Goal: Task Accomplishment & Management: Manage account settings

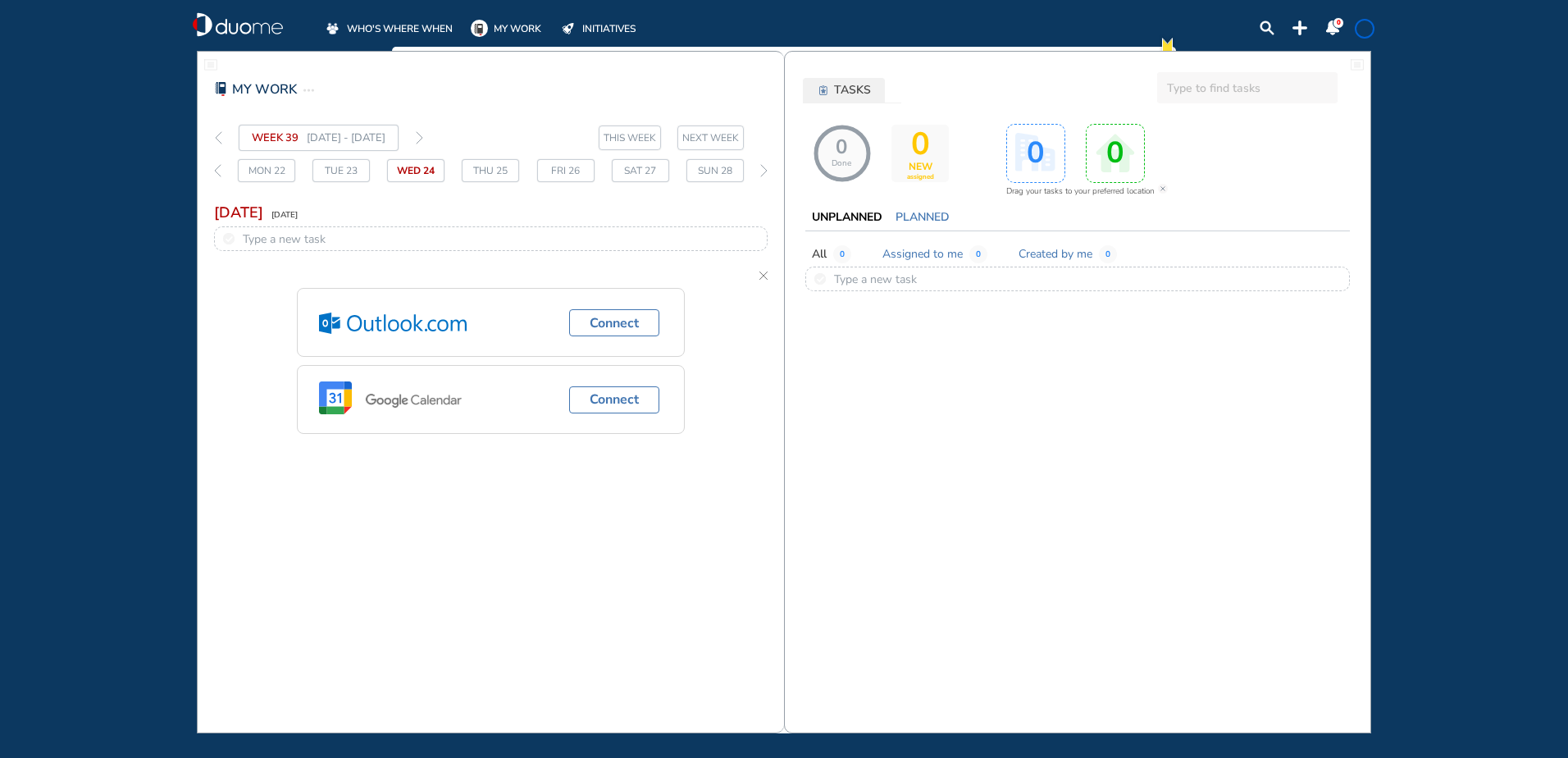
drag, startPoint x: 0, startPoint y: 0, endPoint x: 441, endPoint y: 26, distance: 441.8
click at [441, 26] on span "WHO'S WHERE WHEN" at bounding box center [399, 29] width 106 height 17
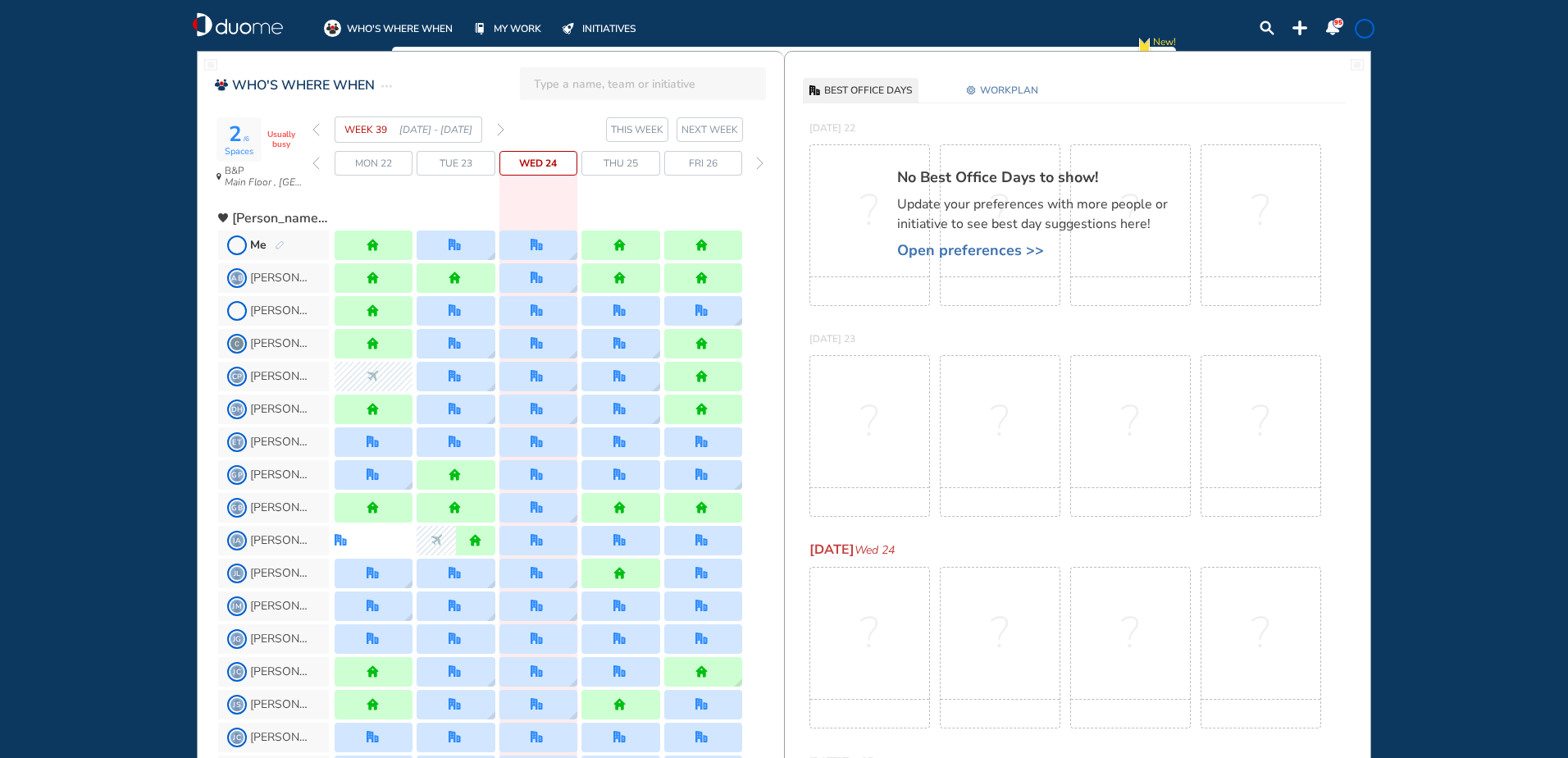
click at [316, 158] on img "back day" at bounding box center [316, 163] width 7 height 13
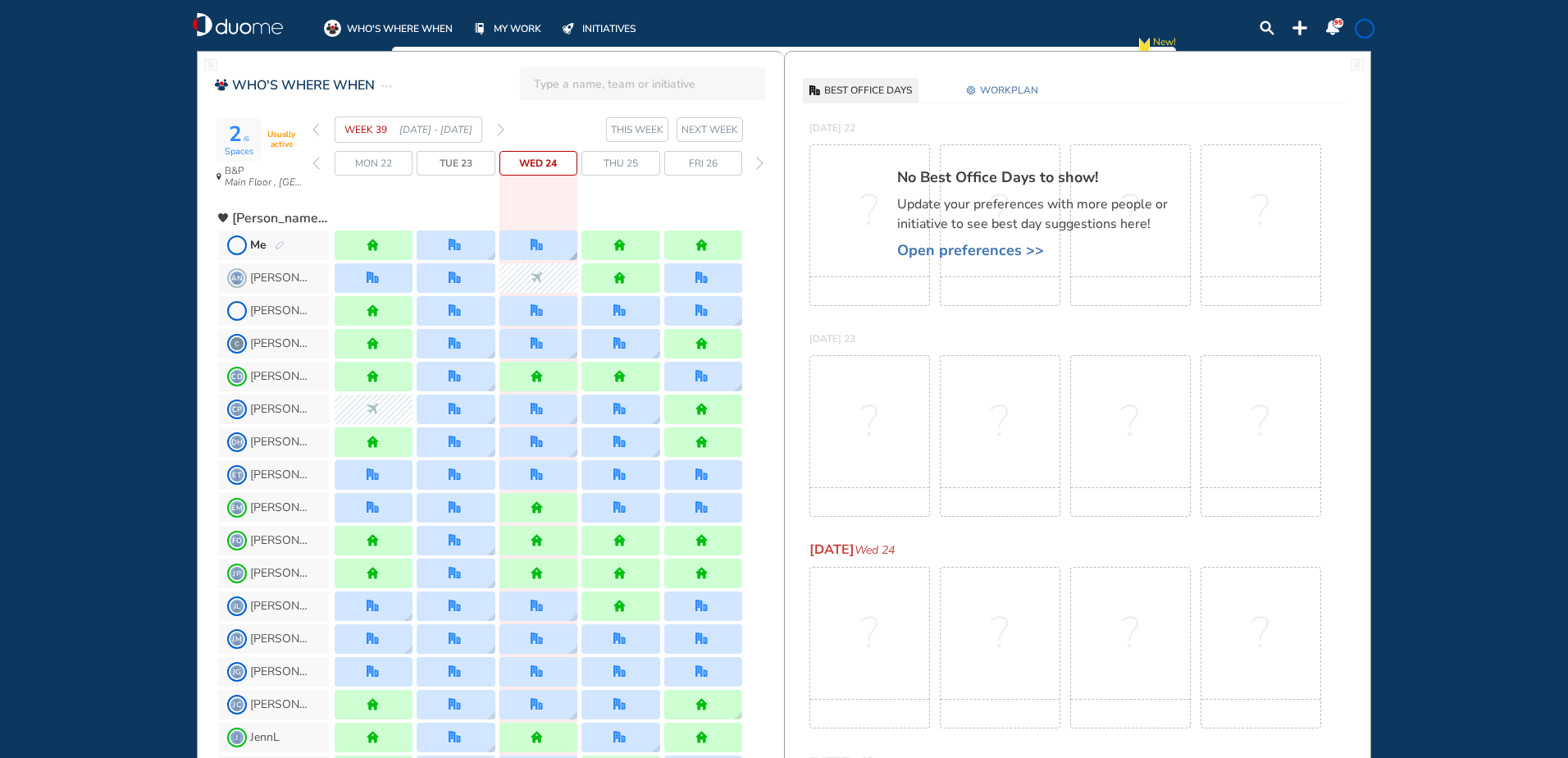
click at [538, 242] on img "office" at bounding box center [536, 245] width 12 height 12
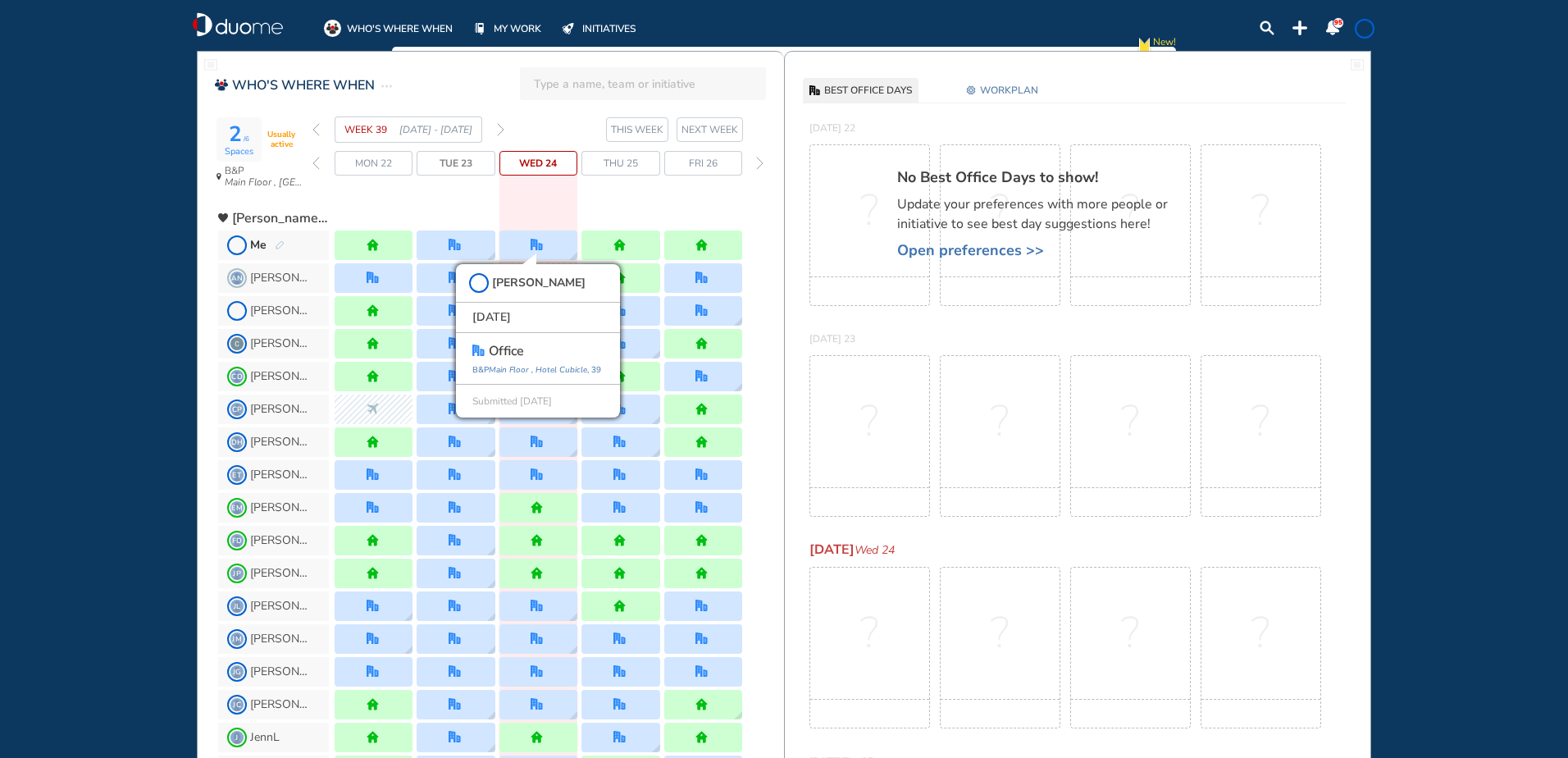
click at [313, 161] on img "back day" at bounding box center [316, 163] width 7 height 13
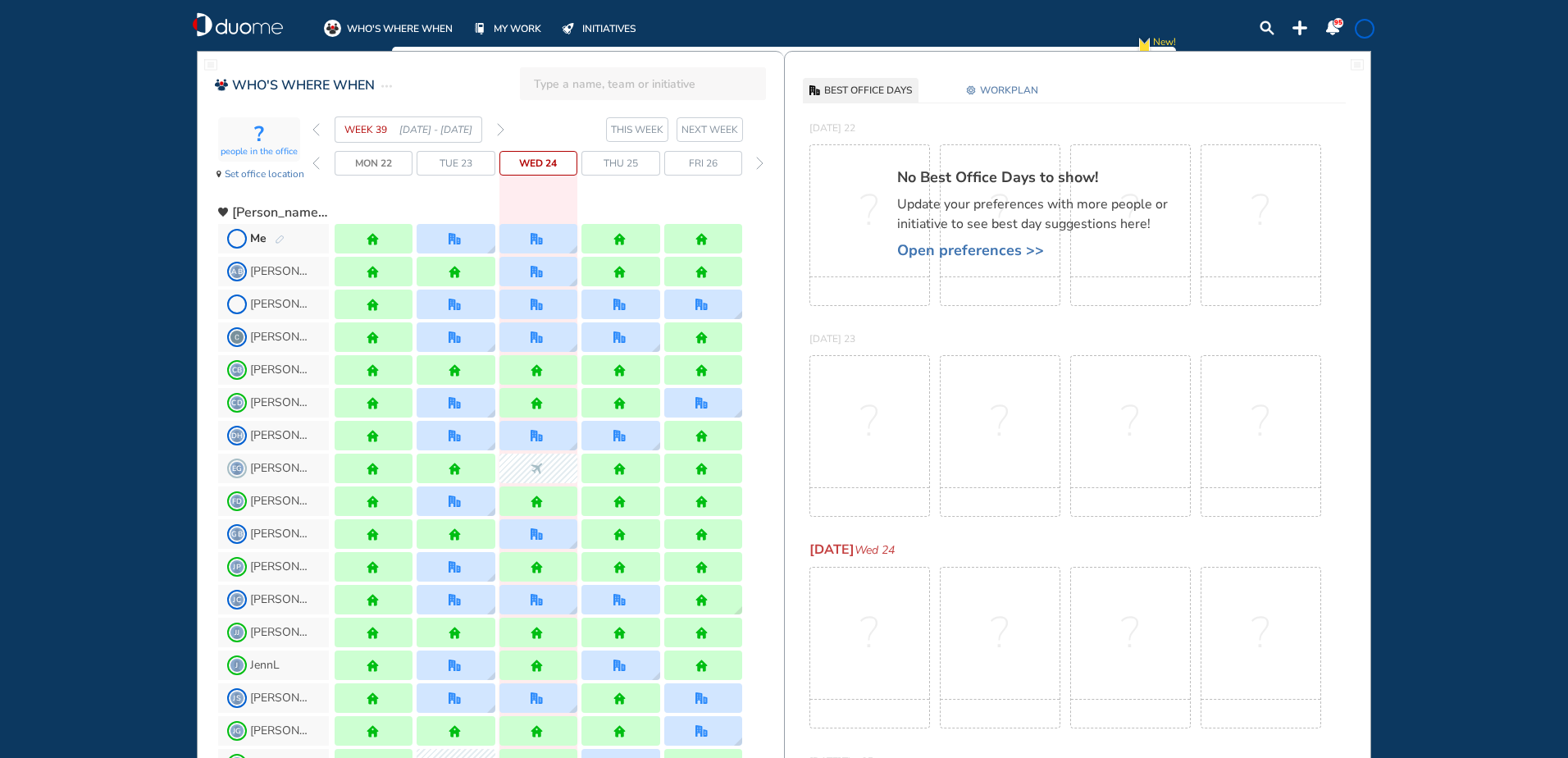
click at [318, 128] on img "back week" at bounding box center [316, 130] width 7 height 13
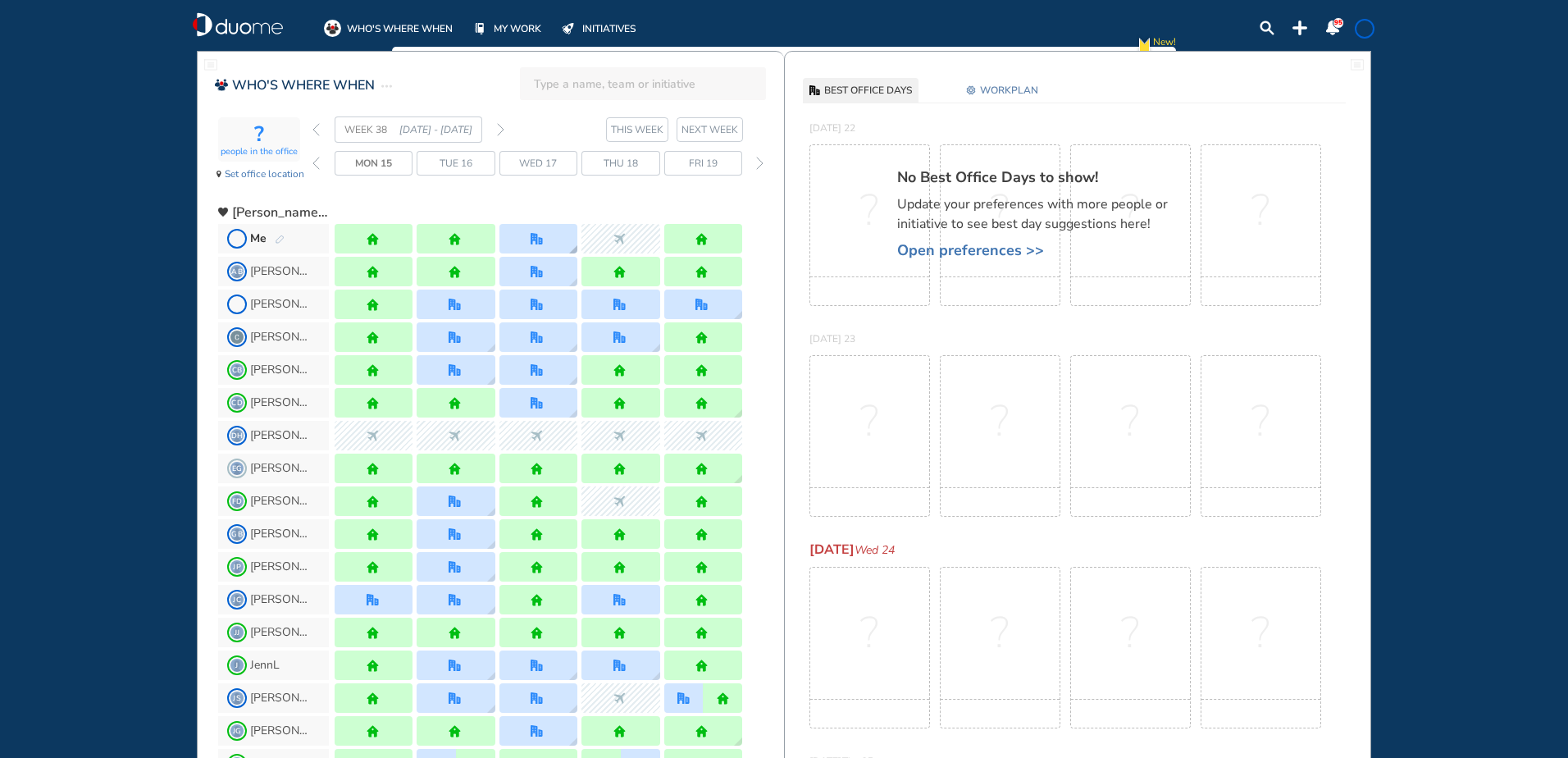
click at [527, 236] on div at bounding box center [538, 239] width 78 height 30
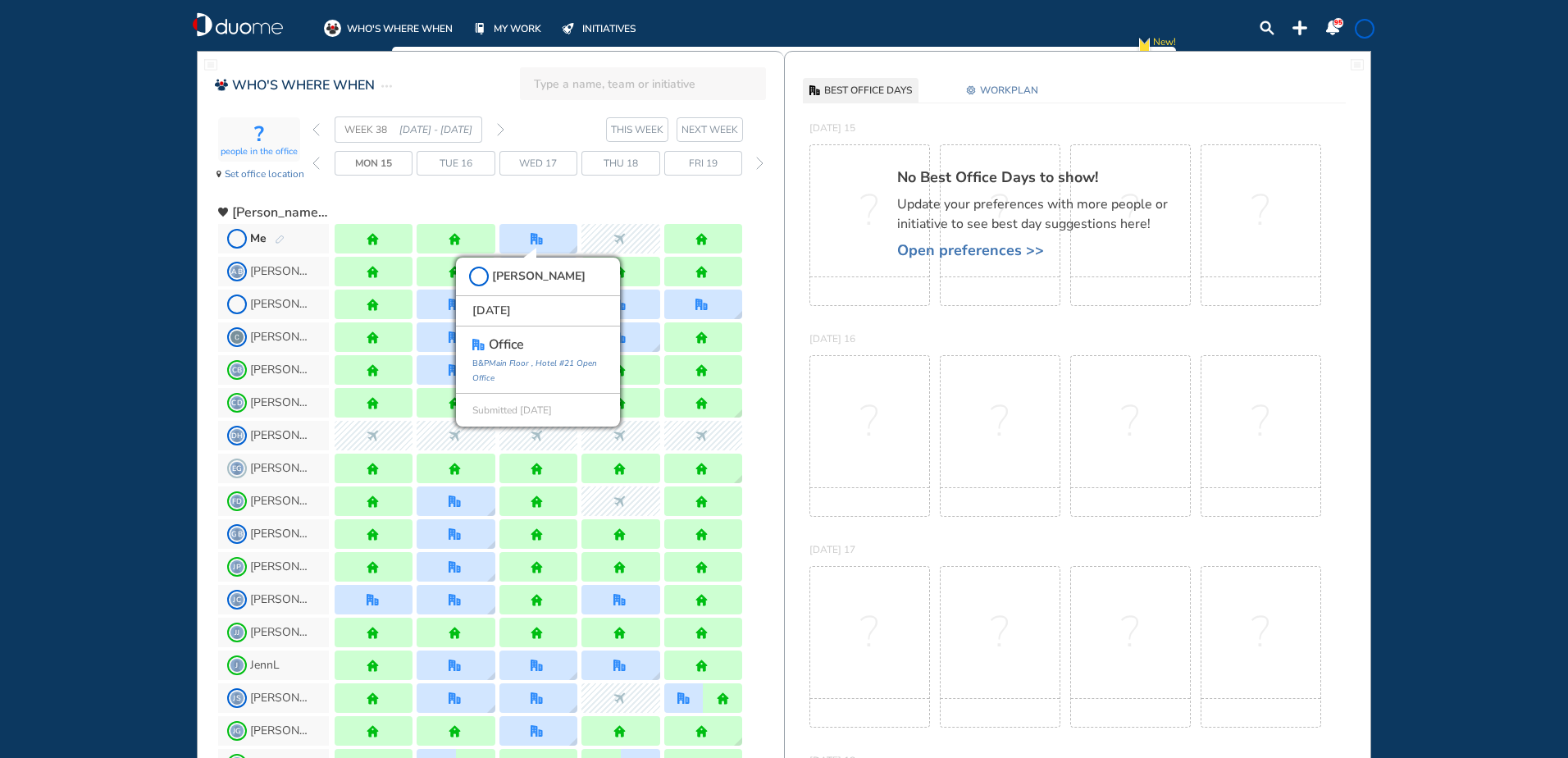
drag, startPoint x: 130, startPoint y: 199, endPoint x: 389, endPoint y: 190, distance: 259.2
click at [130, 199] on div "WHO'S WHERE WHEN MY WORK INITIATIVES 95 New! NOTIFICATIONS All Location Tasks R…" at bounding box center [784, 379] width 1568 height 758
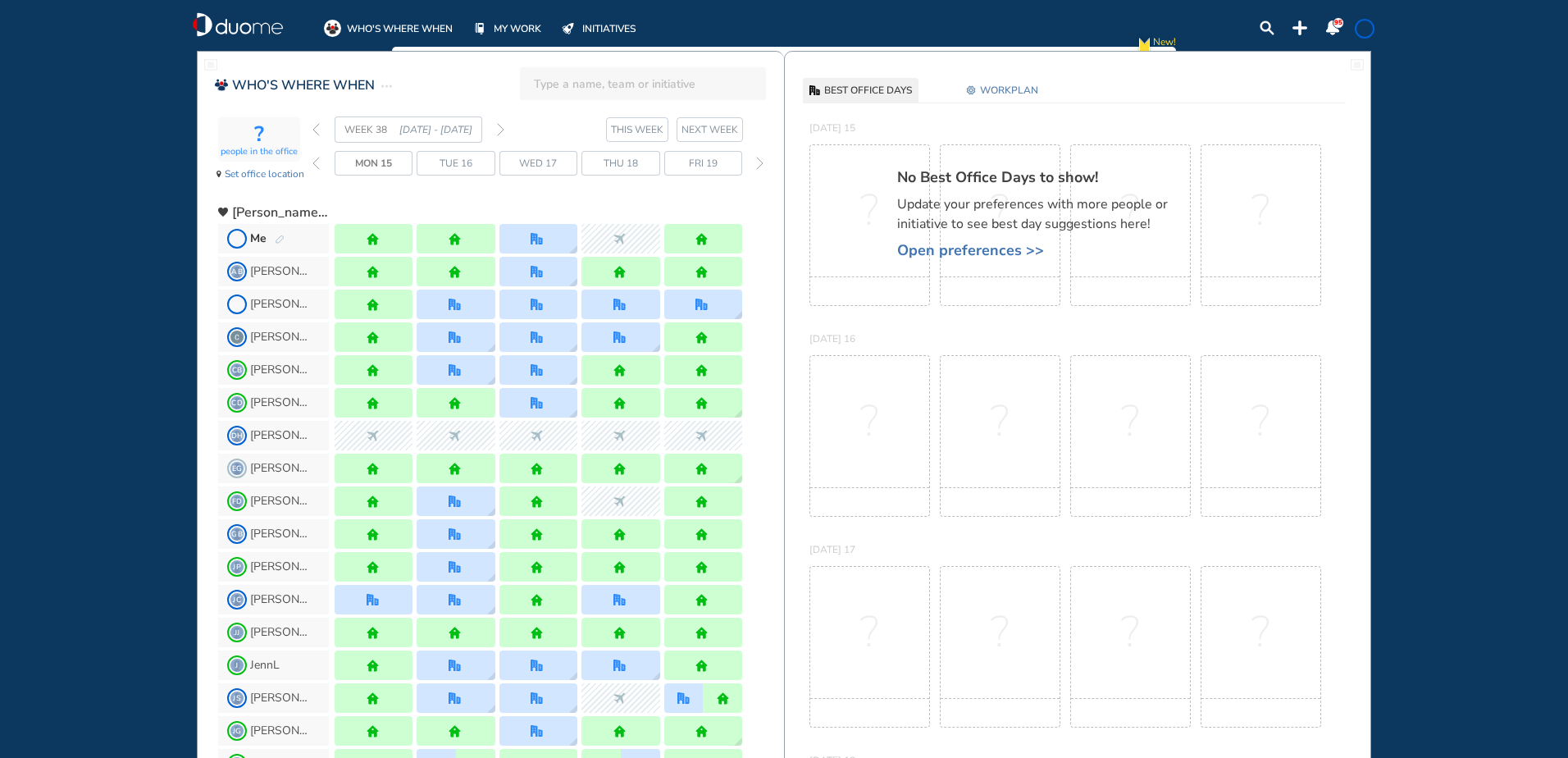
click at [501, 127] on img "forward week" at bounding box center [500, 130] width 7 height 13
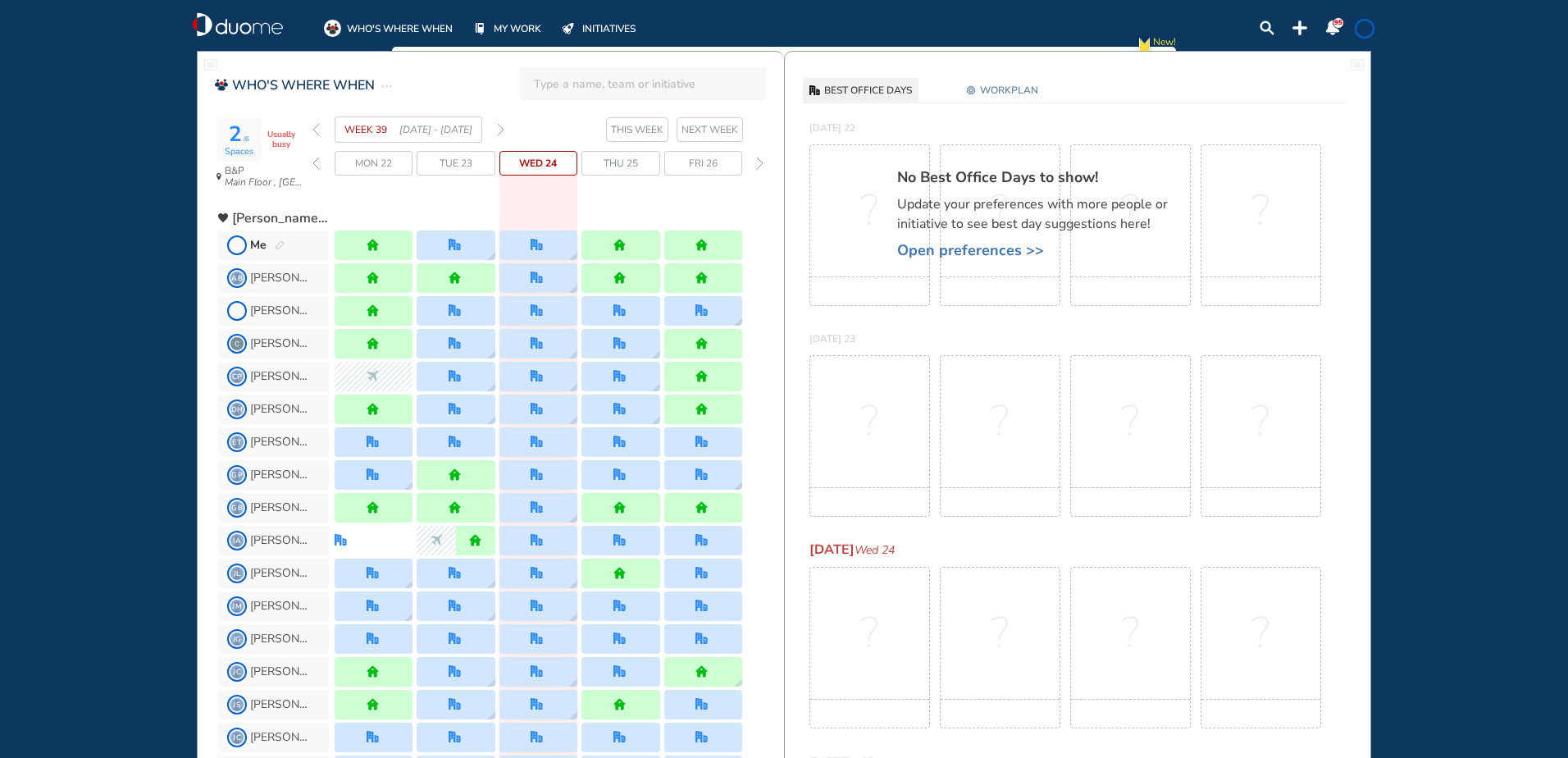
click at [278, 242] on img "pen-edit" at bounding box center [280, 245] width 10 height 11
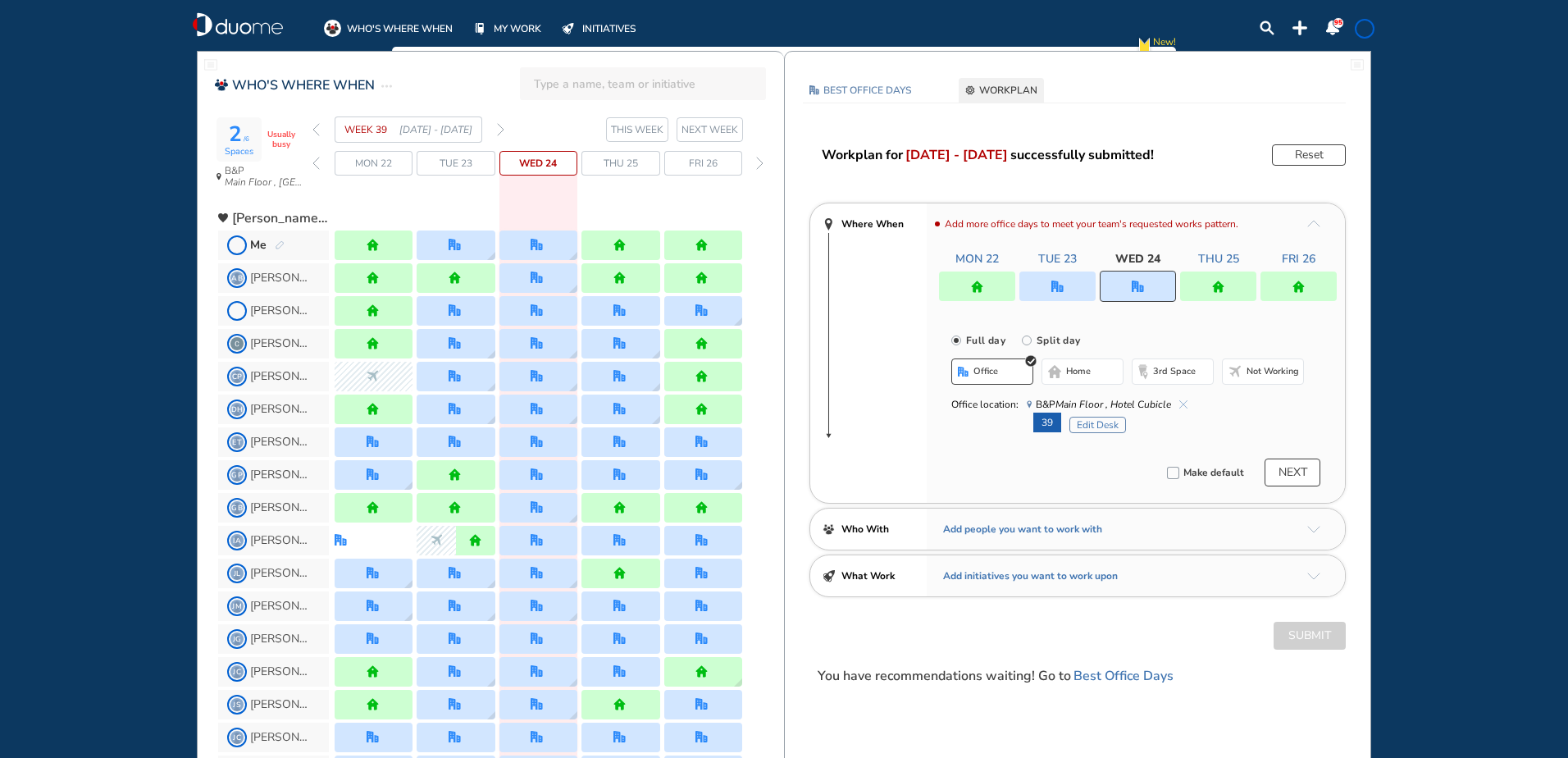
click at [1181, 404] on img "cross-thin-blue" at bounding box center [1183, 405] width 8 height 8
click at [993, 405] on button "Select location" at bounding box center [994, 405] width 65 height 17
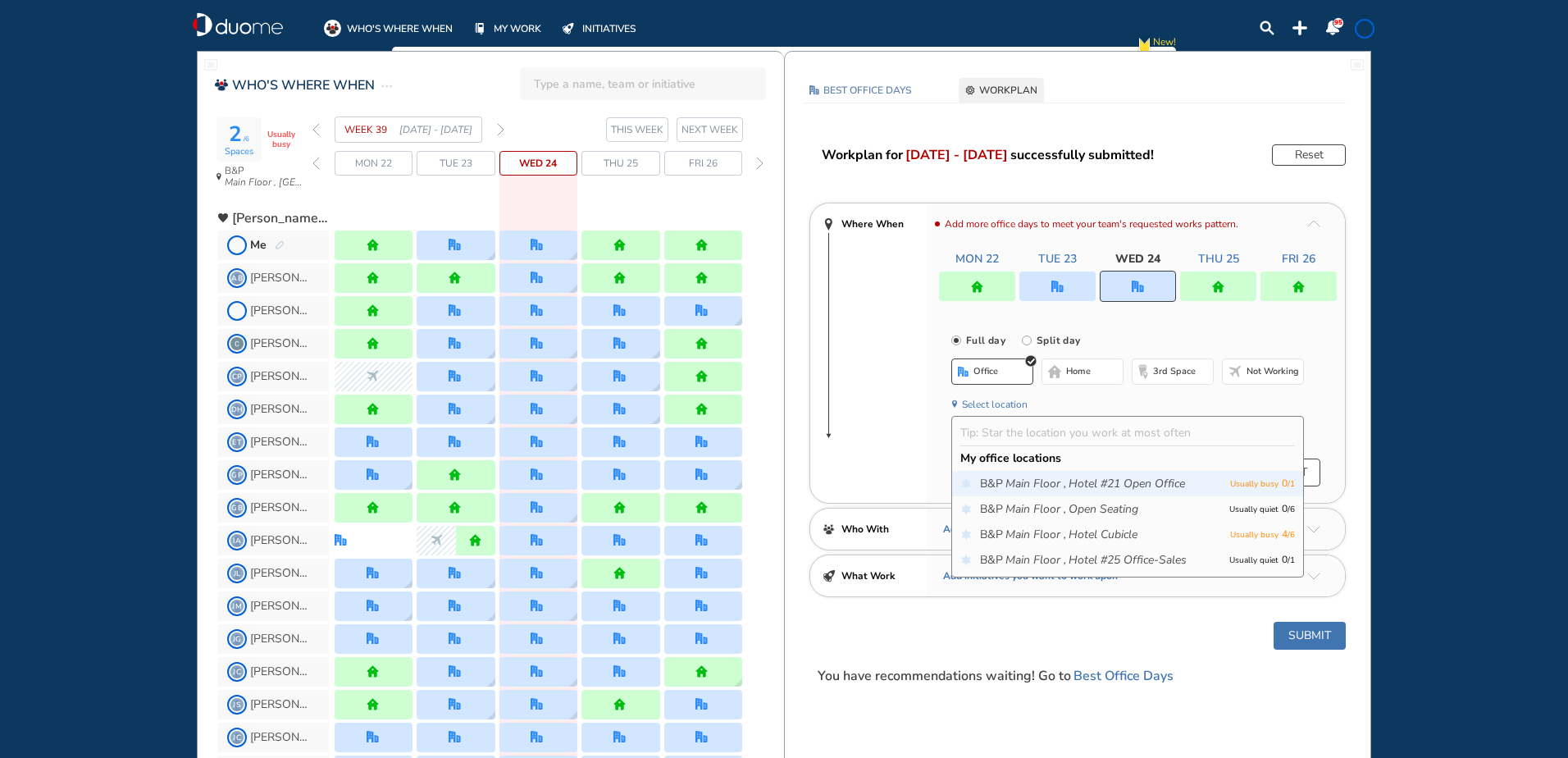
click at [1159, 480] on icon "Hotel #21 Open Office" at bounding box center [1126, 484] width 117 height 17
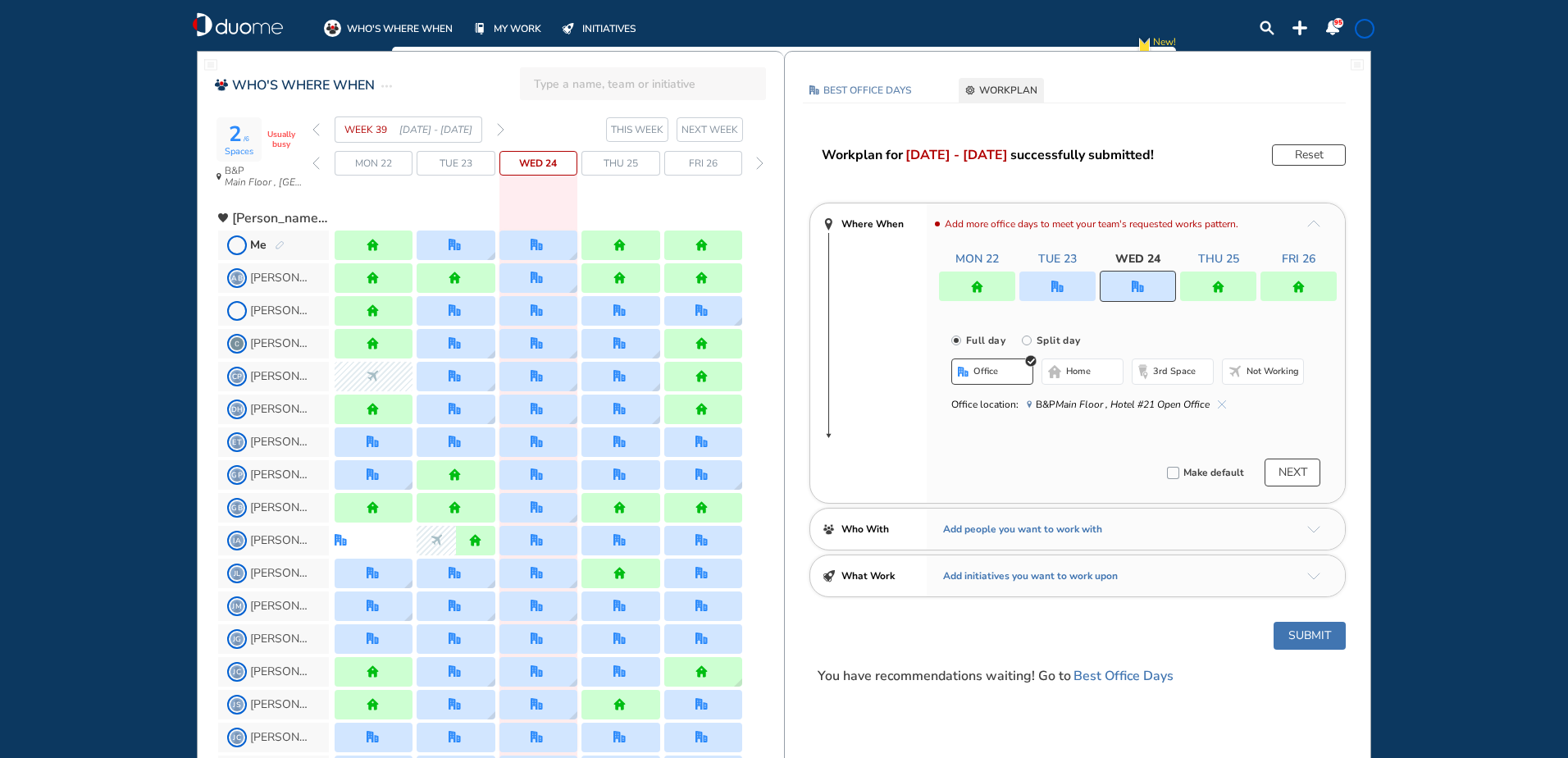
click at [1313, 632] on button "Submit" at bounding box center [1309, 636] width 72 height 28
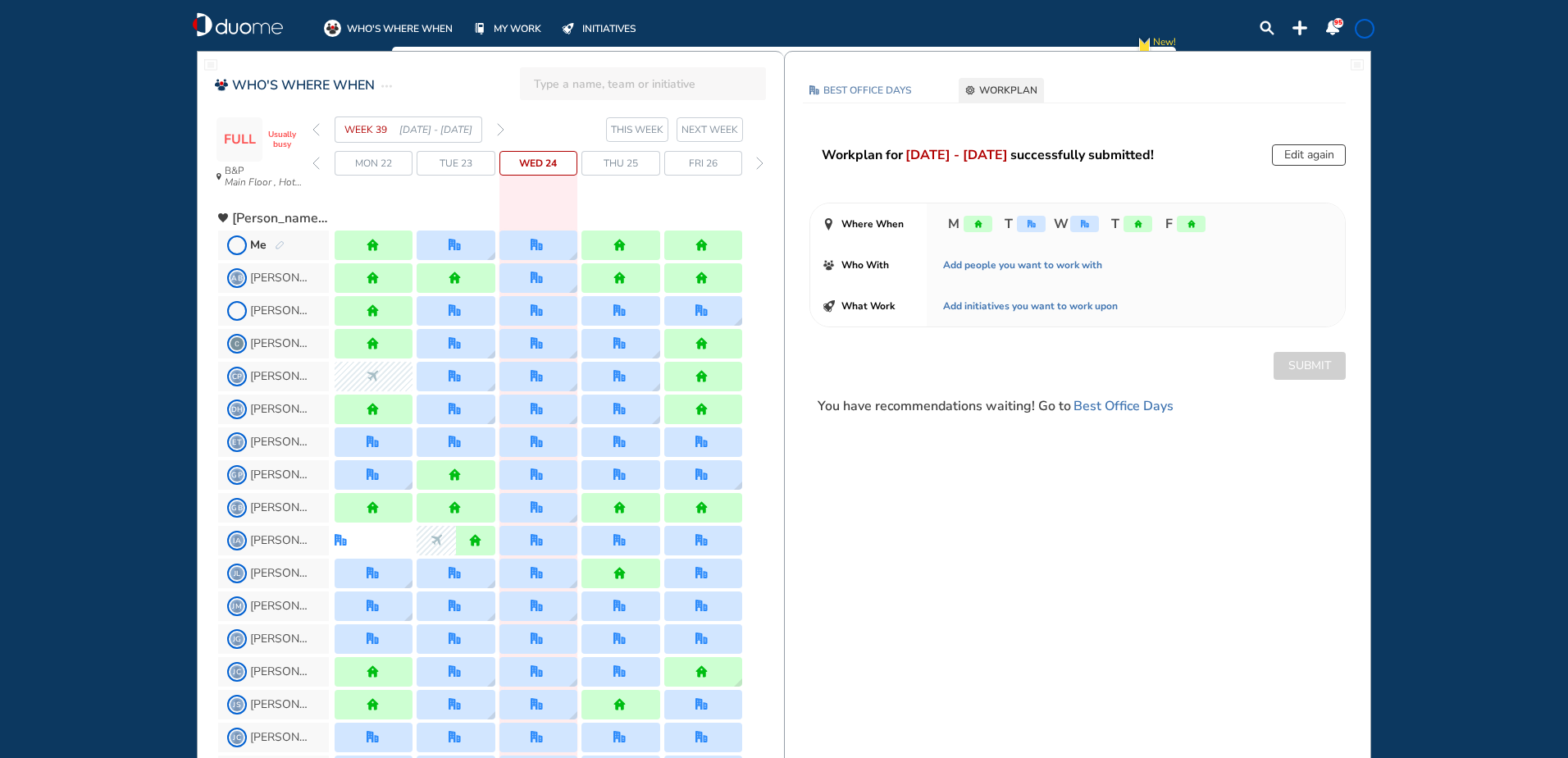
click at [374, 29] on span "WHO'S WHERE WHEN" at bounding box center [399, 29] width 106 height 17
click at [500, 127] on img "forward week" at bounding box center [500, 130] width 7 height 13
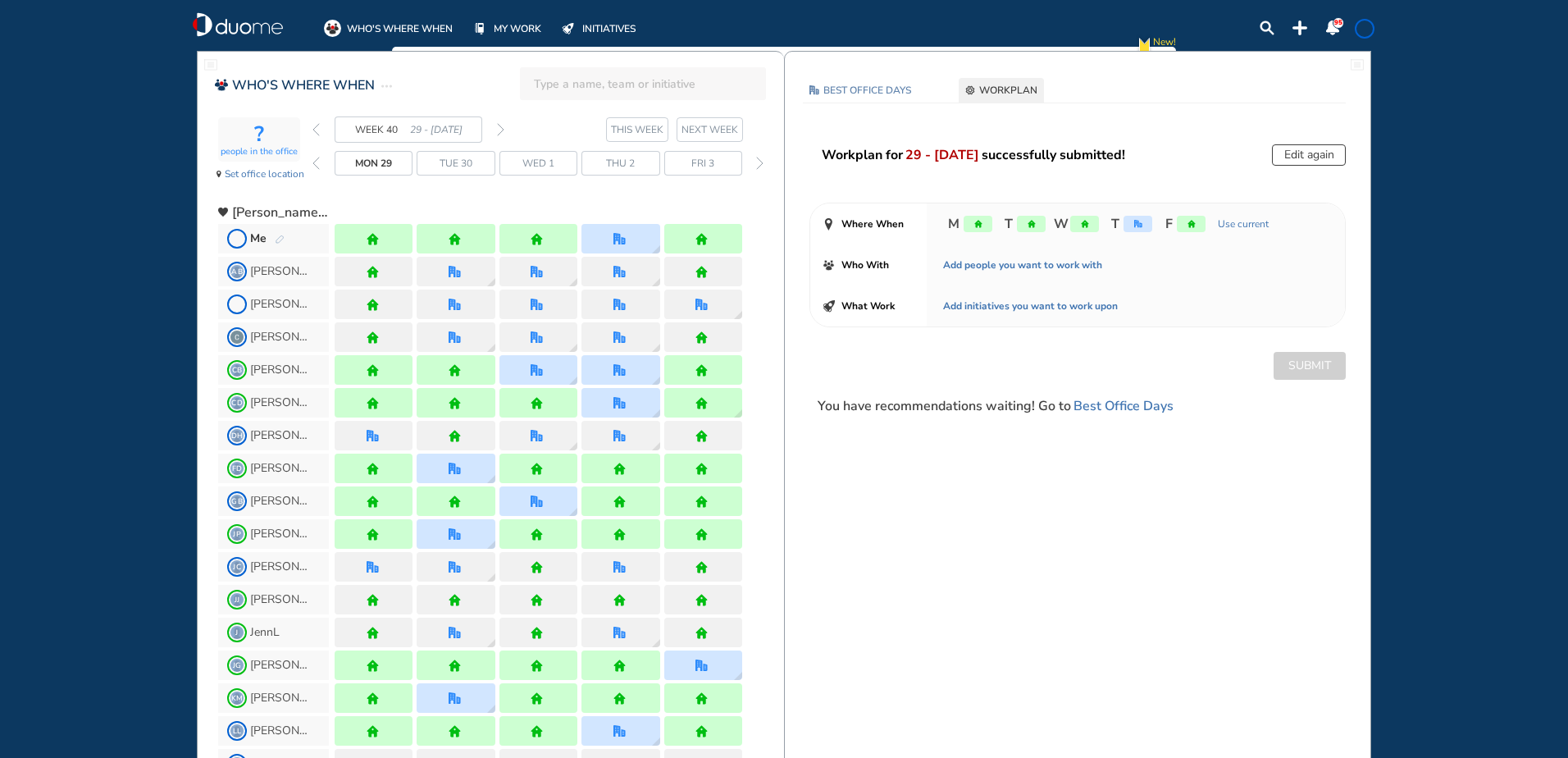
click at [500, 127] on img "forward week" at bounding box center [500, 130] width 7 height 13
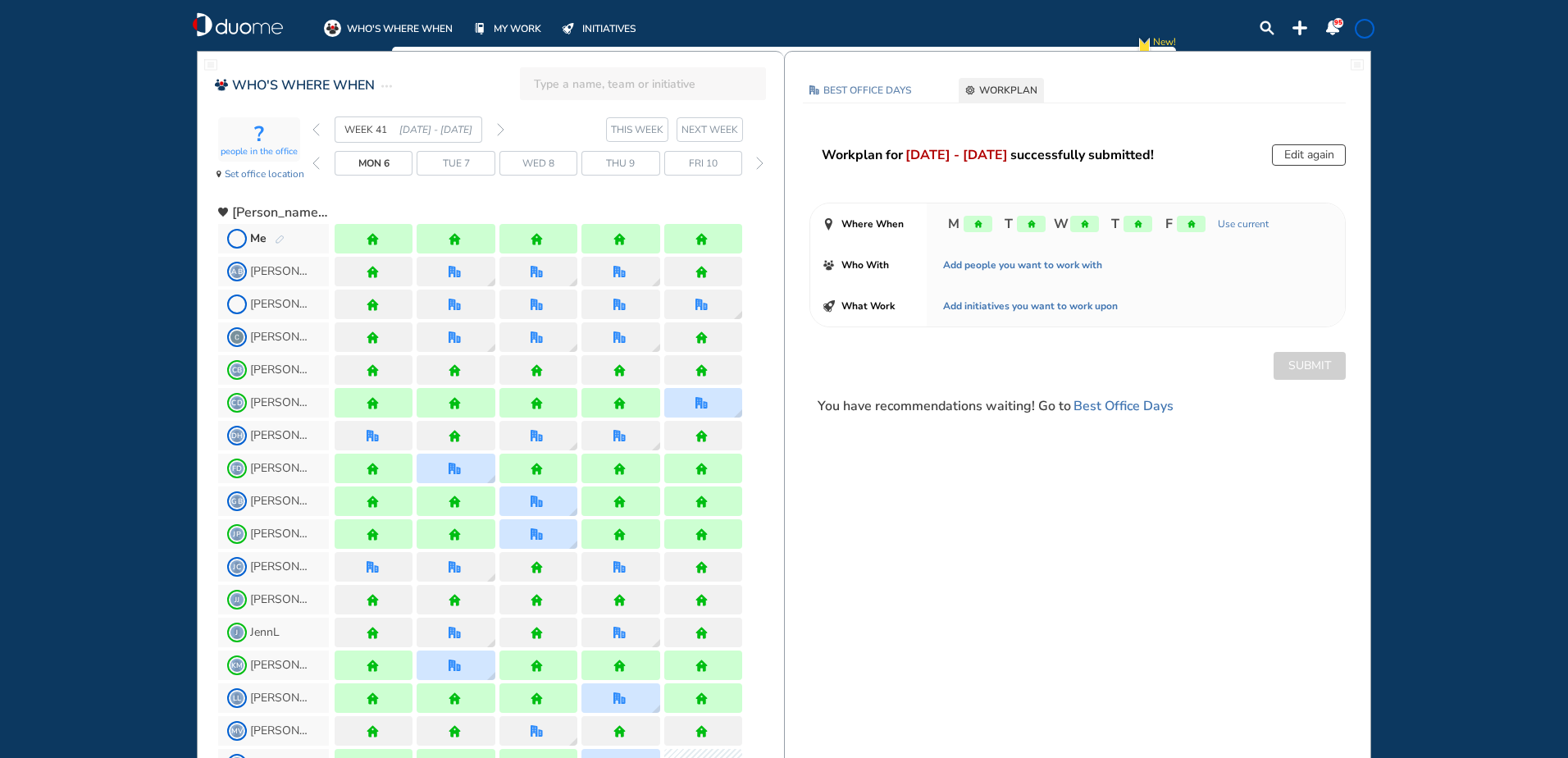
click at [500, 127] on img "forward week" at bounding box center [500, 130] width 7 height 13
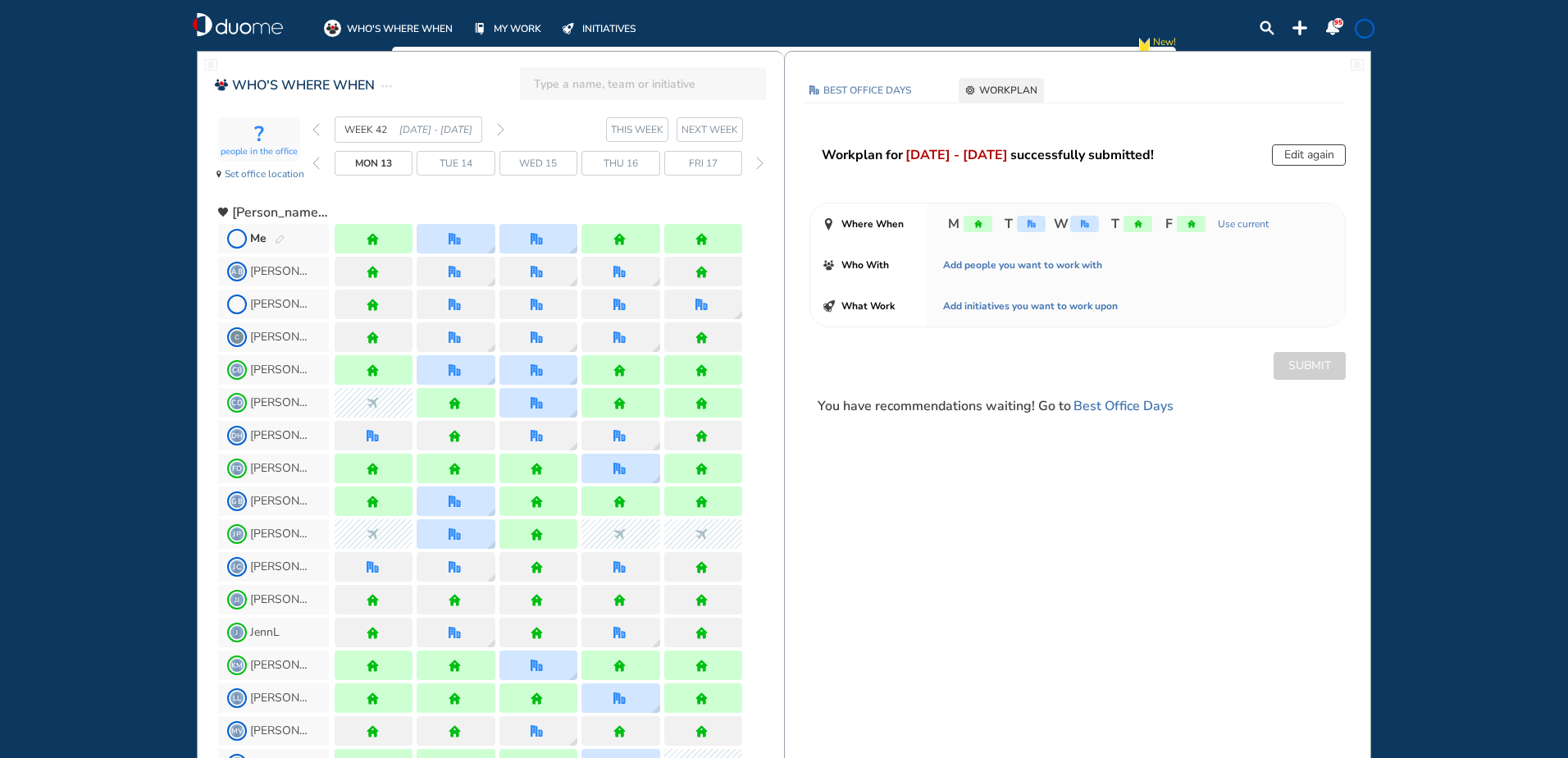
click at [500, 127] on img "forward week" at bounding box center [500, 130] width 7 height 13
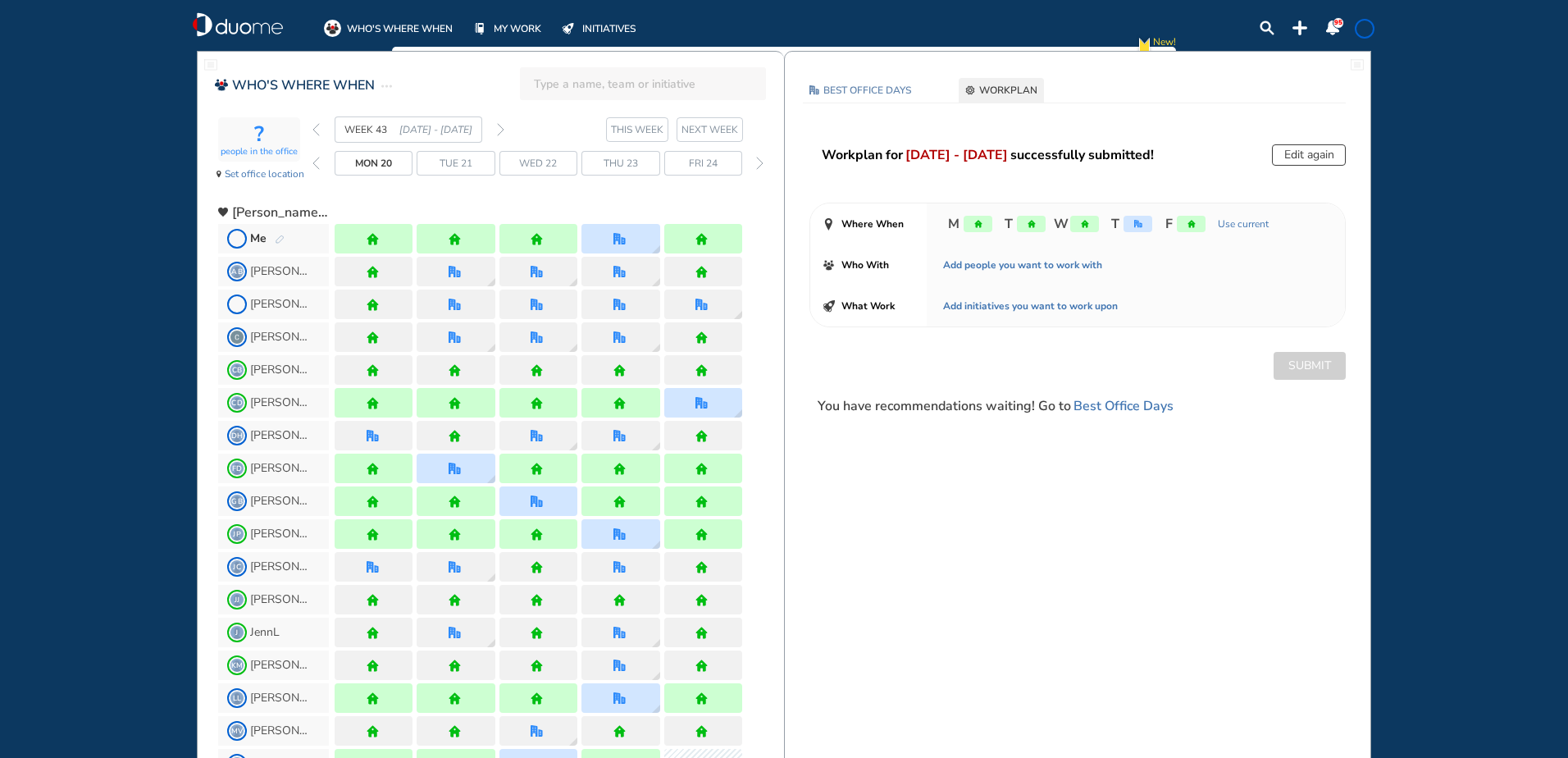
click at [500, 124] on img "forward week" at bounding box center [500, 130] width 7 height 13
